Goal: Information Seeking & Learning: Compare options

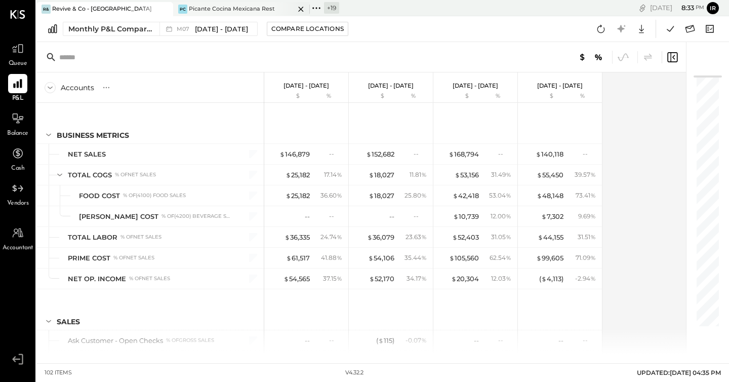
click at [213, 7] on div "Picante Cocina Mexicana Rest" at bounding box center [232, 9] width 86 height 8
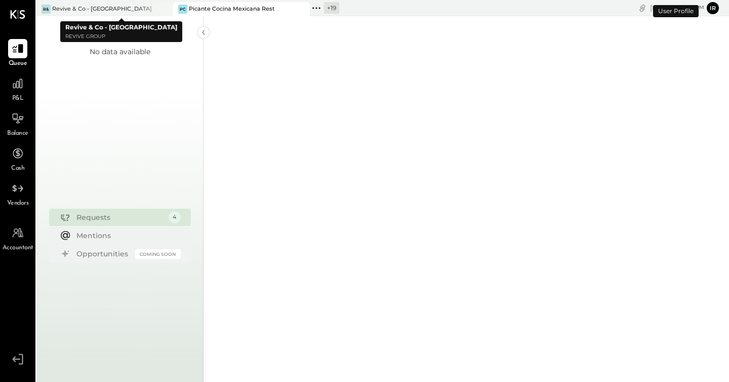
click at [168, 9] on icon at bounding box center [164, 9] width 13 height 12
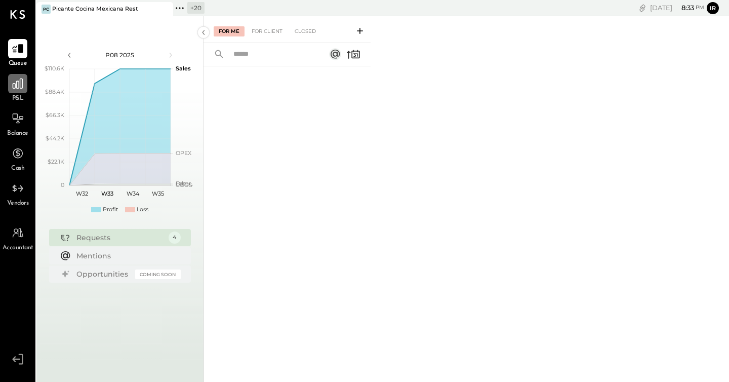
click at [8, 83] on div "P&L" at bounding box center [17, 88] width 29 height 29
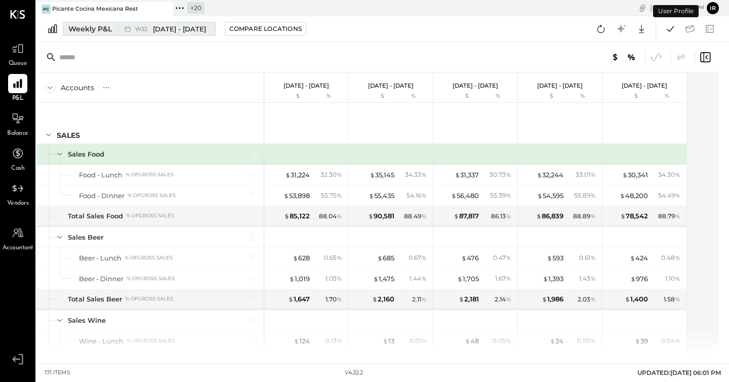
click at [110, 32] on div "Weekly P&L" at bounding box center [90, 29] width 44 height 10
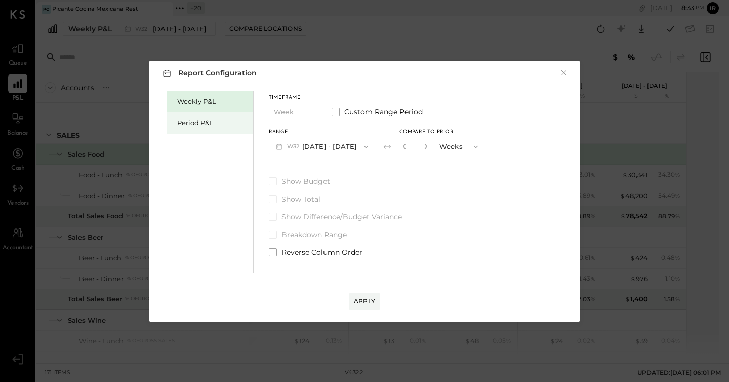
click at [204, 128] on div "Period P&L" at bounding box center [210, 122] width 86 height 21
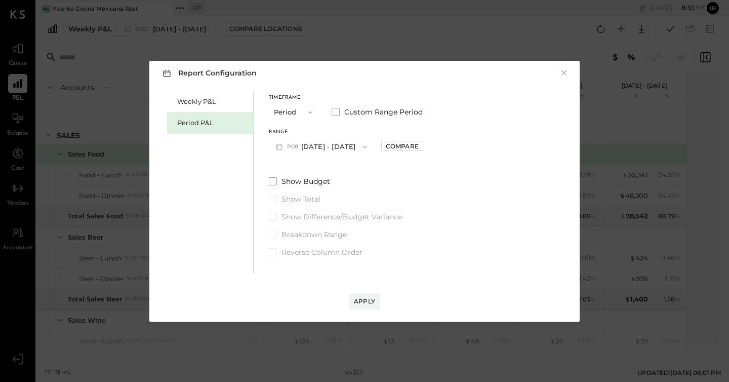
click at [314, 142] on button "P08 [DATE] - [DATE]" at bounding box center [321, 146] width 105 height 19
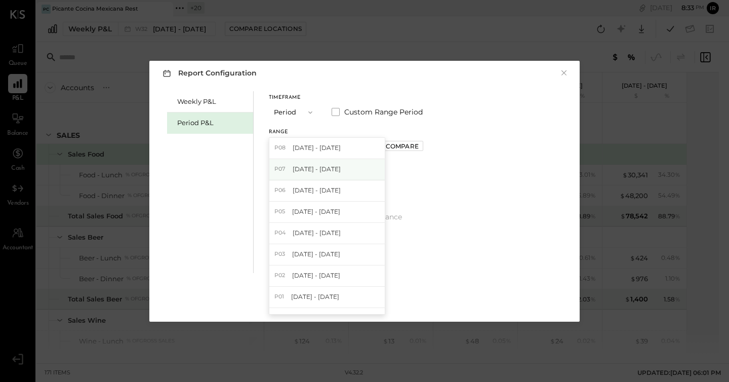
click at [333, 174] on div "P07 [DATE] - [DATE]" at bounding box center [326, 169] width 115 height 21
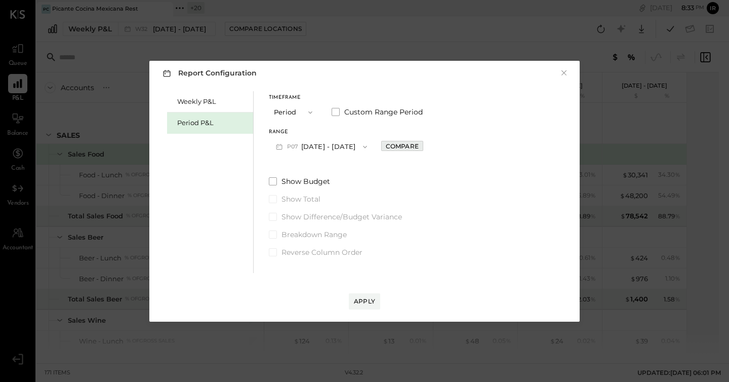
click at [418, 148] on div "Compare" at bounding box center [402, 146] width 33 height 9
click at [428, 146] on icon "button" at bounding box center [425, 146] width 6 height 6
type input "*"
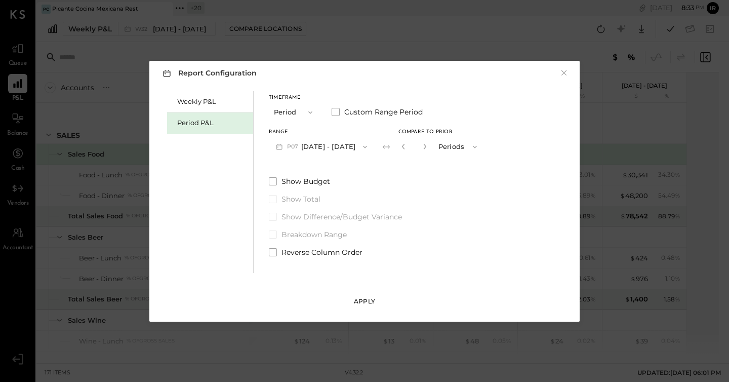
click at [361, 298] on div "Apply" at bounding box center [364, 301] width 21 height 9
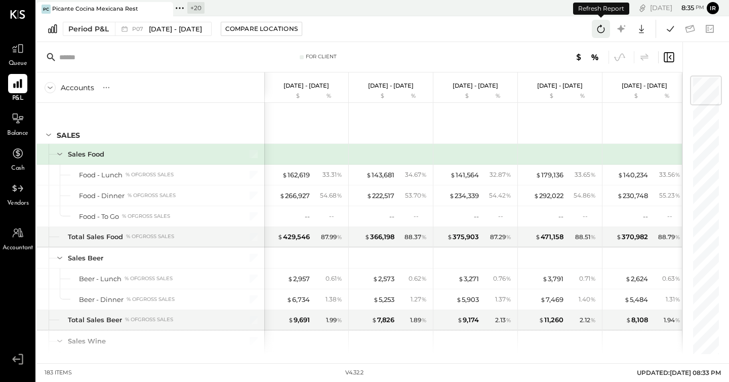
click at [601, 33] on icon at bounding box center [600, 28] width 13 height 13
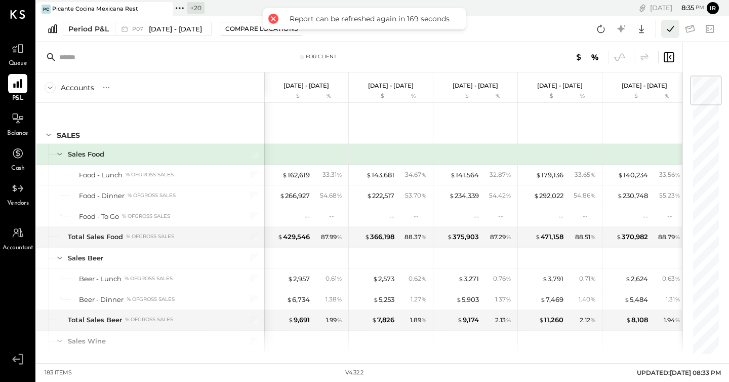
click at [675, 28] on icon at bounding box center [670, 28] width 13 height 13
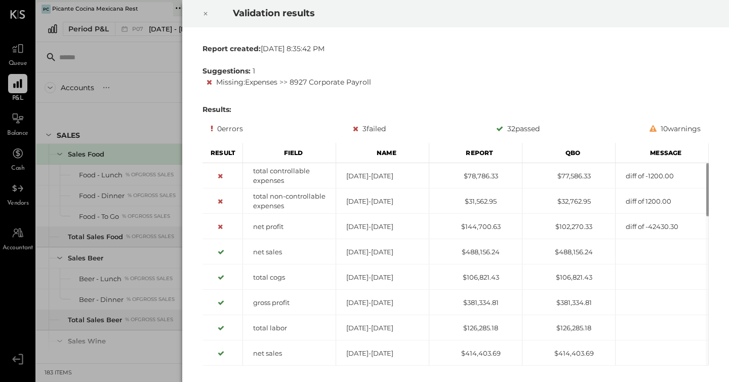
click at [203, 15] on icon at bounding box center [206, 14] width 6 height 12
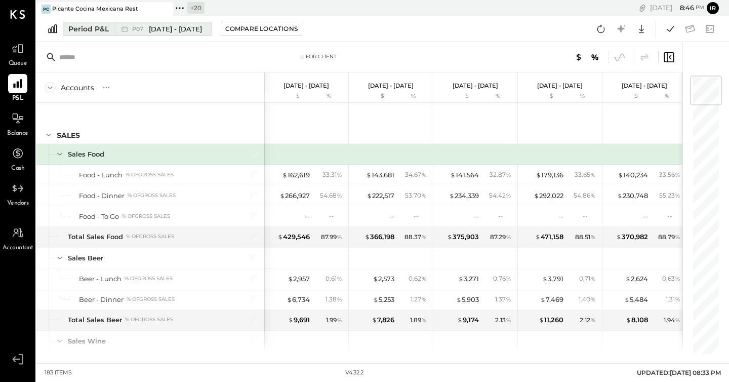
click at [125, 26] on icon at bounding box center [124, 29] width 10 height 10
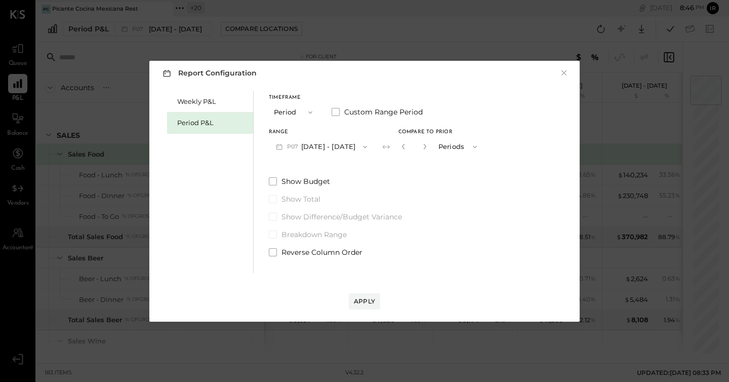
click at [336, 140] on button "P07 [DATE] - [DATE]" at bounding box center [321, 146] width 105 height 19
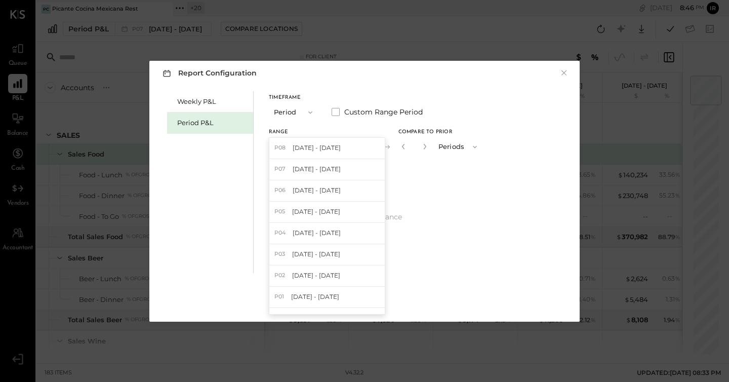
click at [336, 140] on div "P08 [DATE] - [DATE]" at bounding box center [326, 148] width 115 height 21
